Goal: Information Seeking & Learning: Find specific page/section

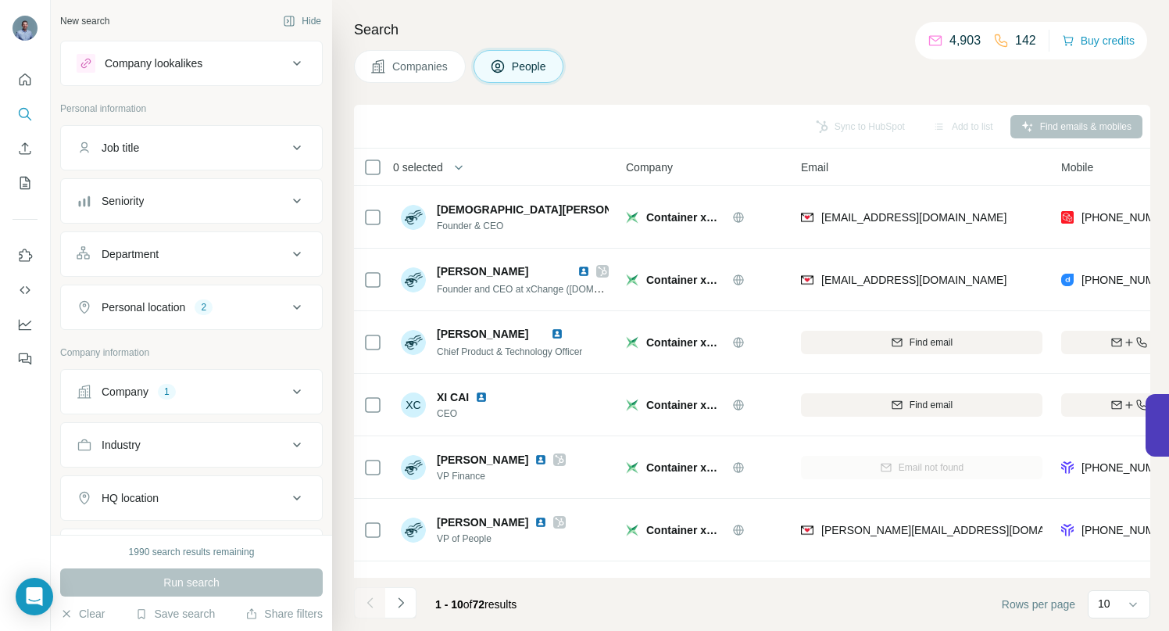
click at [288, 389] on icon at bounding box center [297, 391] width 19 height 19
click at [176, 495] on icon "button" at bounding box center [171, 494] width 13 height 13
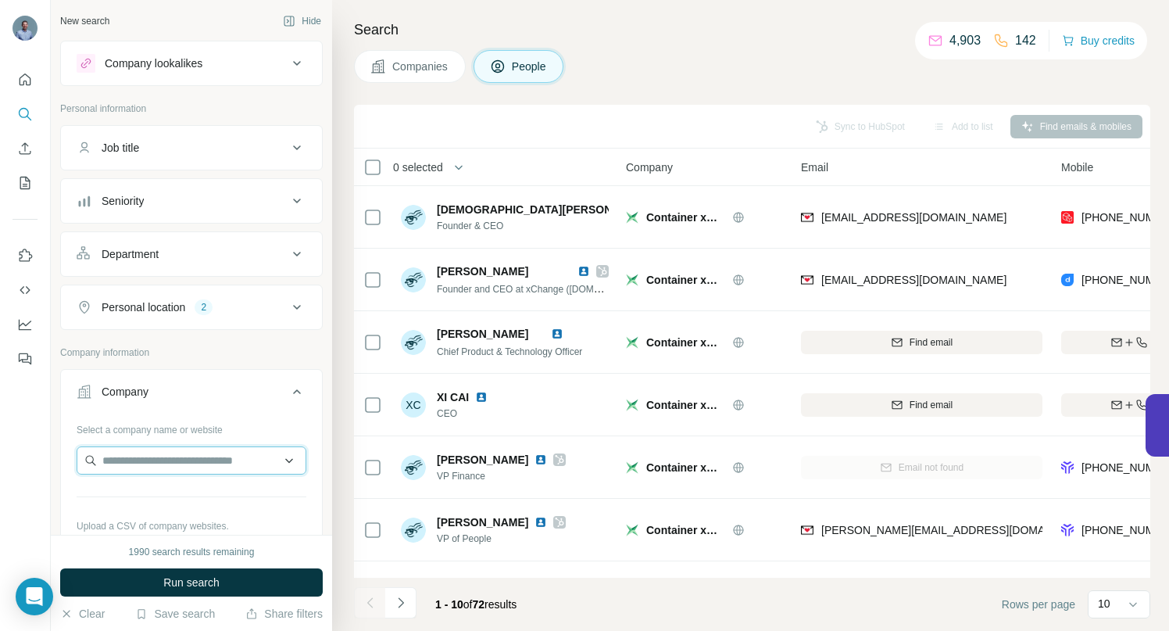
click at [173, 463] on input "text" at bounding box center [192, 460] width 230 height 28
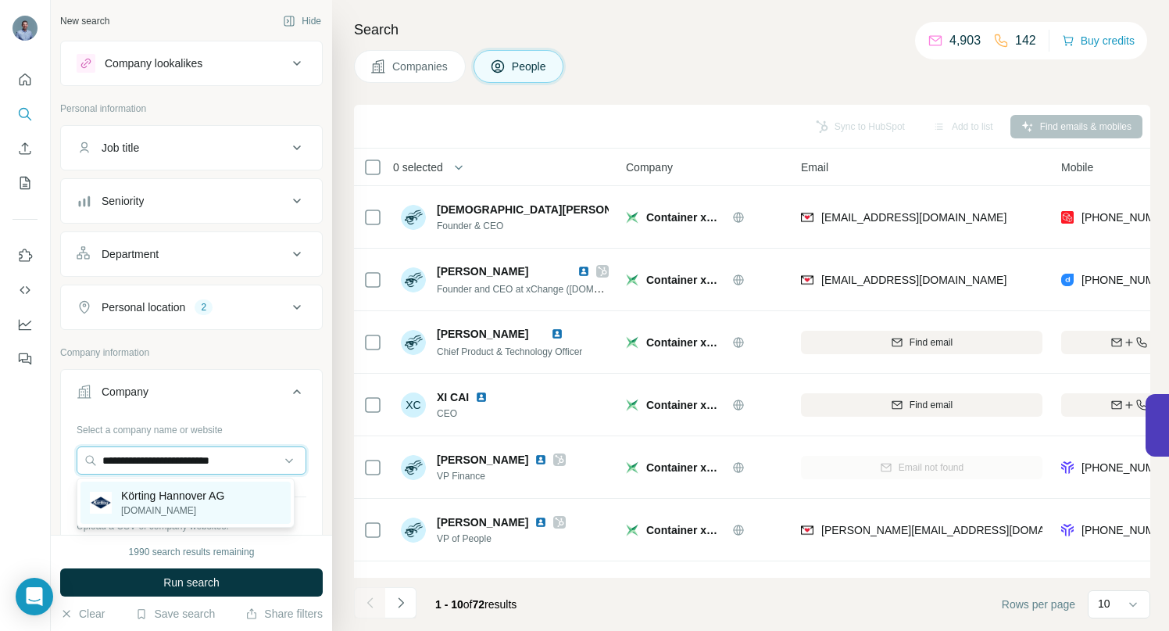
type input "**********"
click at [177, 492] on p "Körting Hannover AG" at bounding box center [172, 496] width 103 height 16
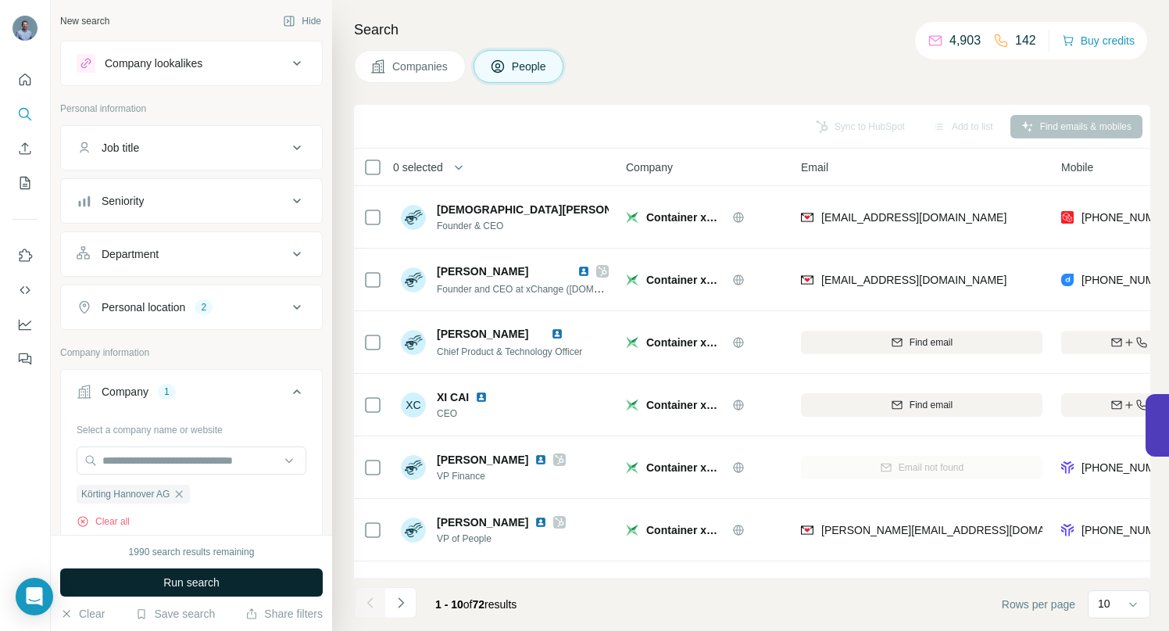
click at [150, 582] on button "Run search" at bounding box center [191, 582] width 263 height 28
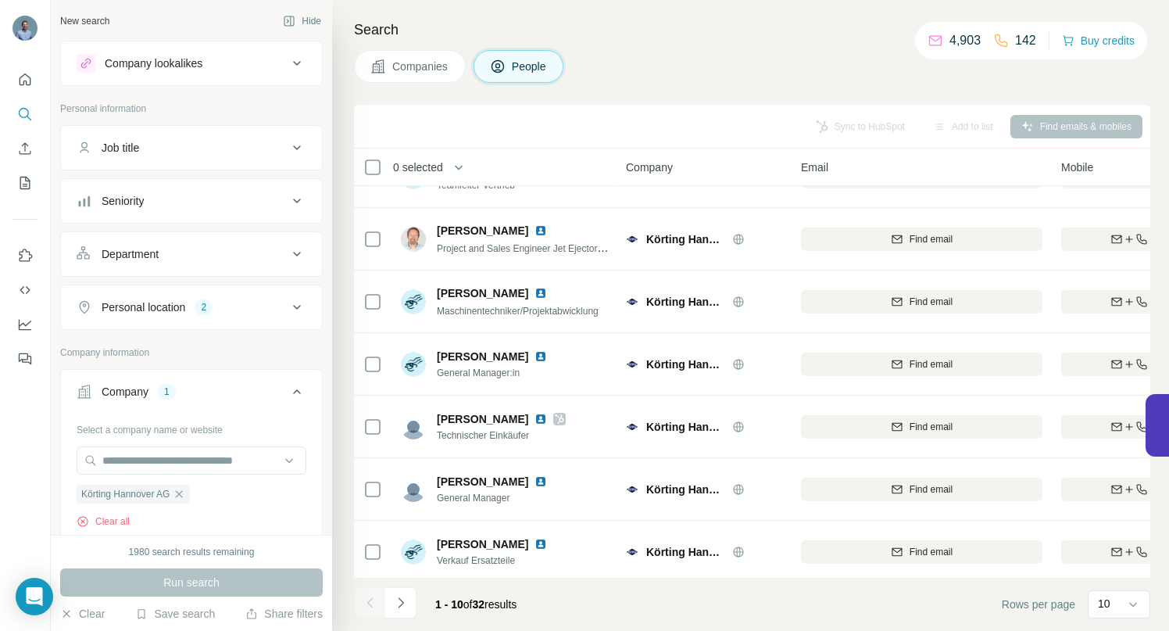
scroll to position [242, 0]
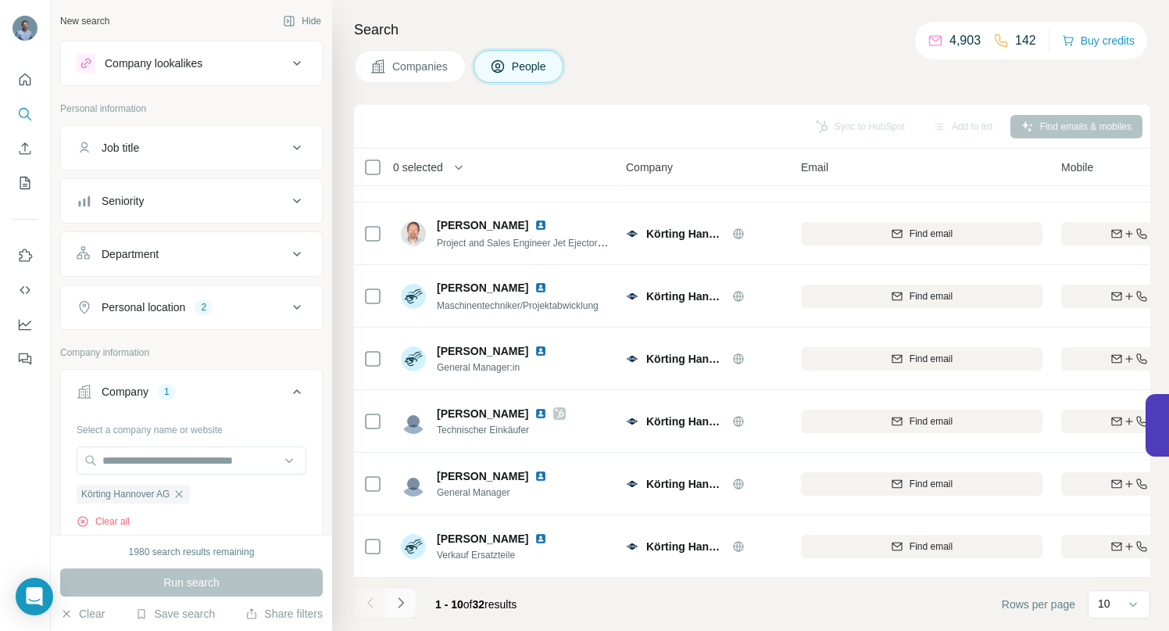
click at [405, 602] on icon "Navigate to next page" at bounding box center [401, 603] width 16 height 16
click at [404, 602] on icon "Navigate to next page" at bounding box center [401, 603] width 16 height 16
click at [401, 603] on icon "Navigate to next page" at bounding box center [401, 603] width 16 height 16
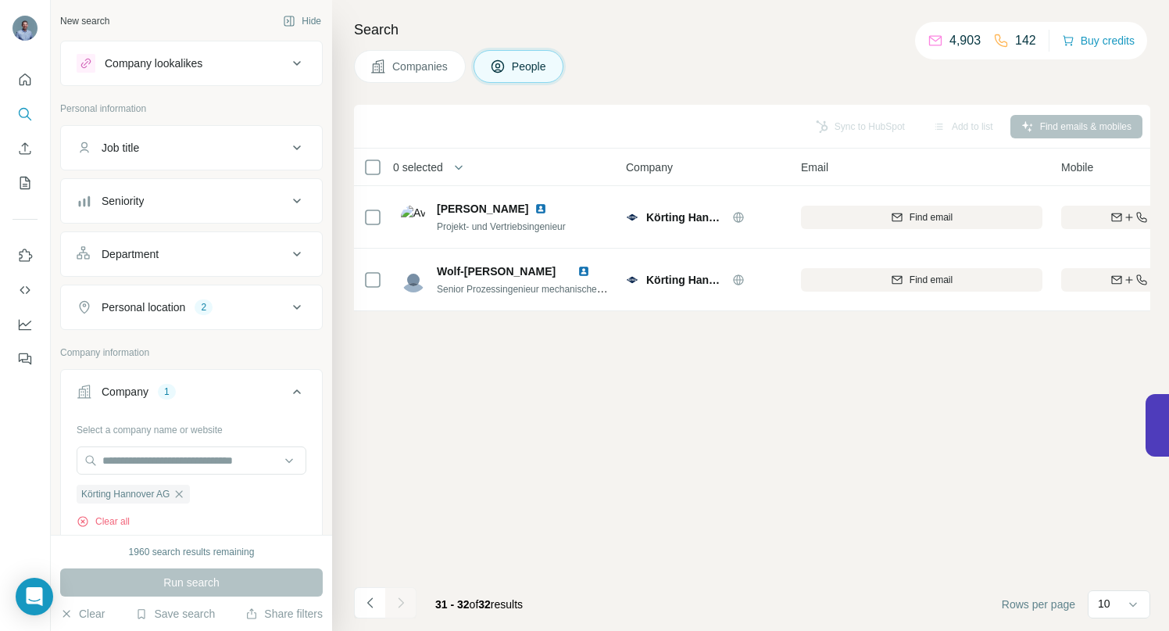
scroll to position [0, 0]
click at [373, 606] on icon "Navigate to previous page" at bounding box center [371, 603] width 16 height 16
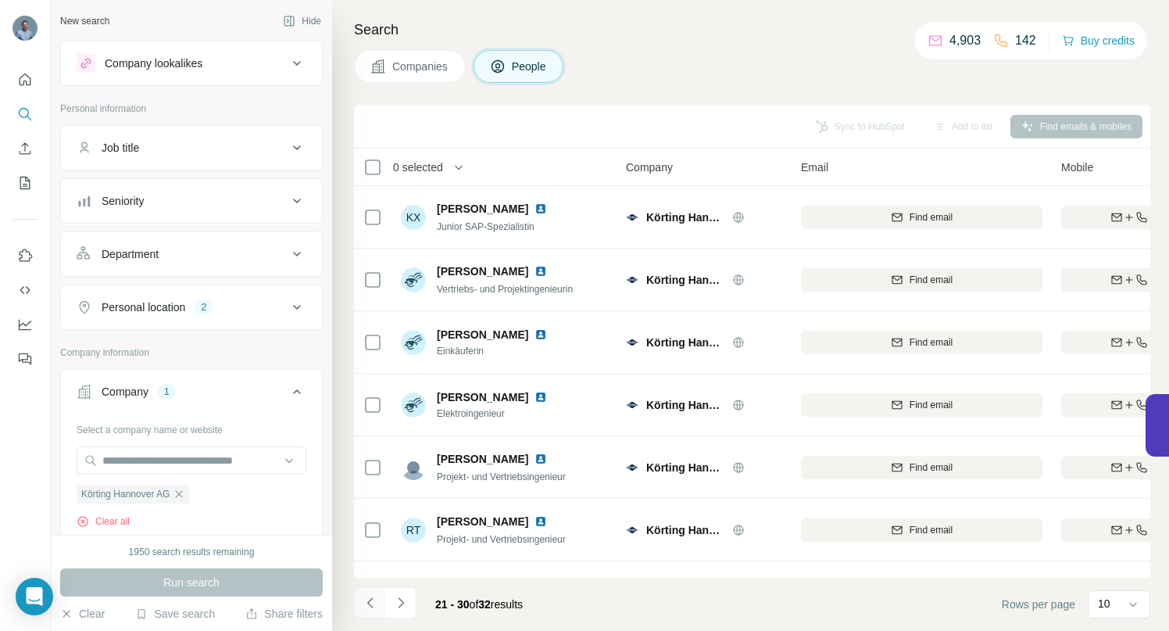
click at [372, 606] on icon "Navigate to previous page" at bounding box center [371, 603] width 16 height 16
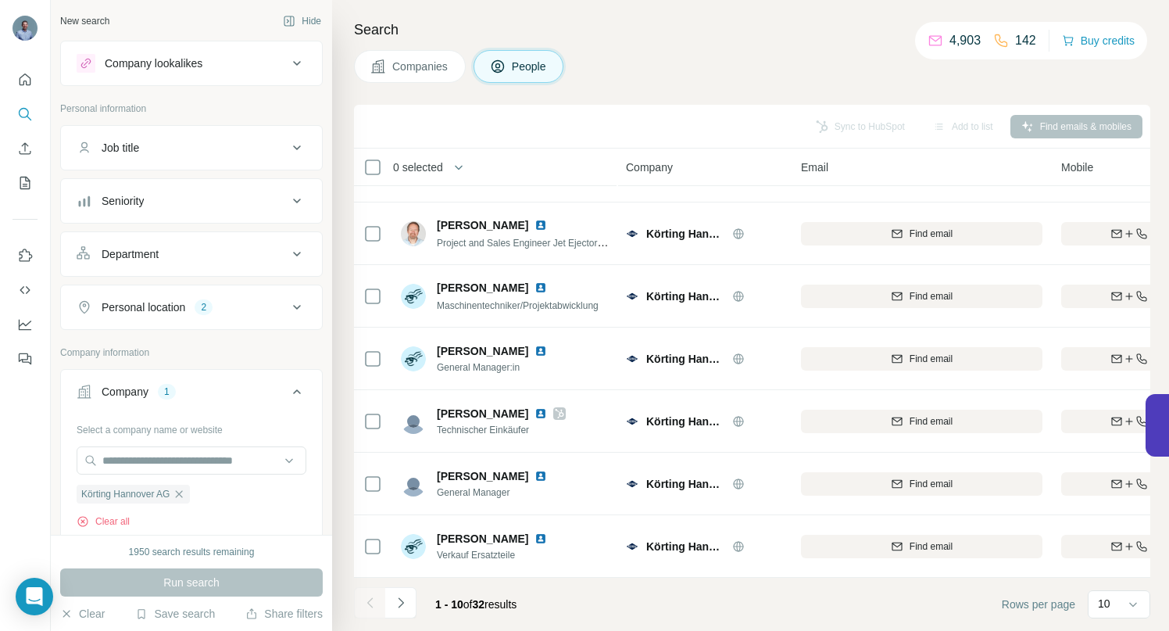
scroll to position [242, 0]
